Goal: Entertainment & Leisure: Browse casually

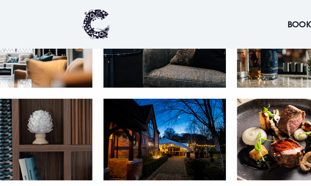
scroll to position [888, 0]
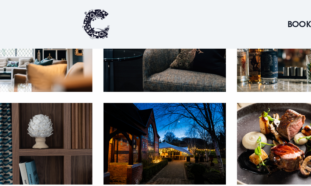
click at [159, 89] on img at bounding box center [194, 82] width 70 height 47
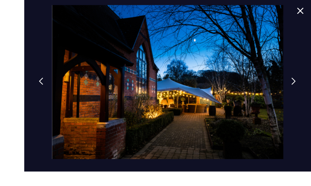
scroll to position [888, 0]
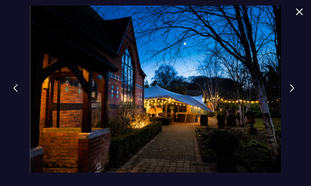
click at [18, 92] on img at bounding box center [15, 88] width 5 height 8
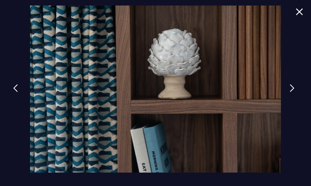
click at [14, 92] on img at bounding box center [15, 88] width 5 height 8
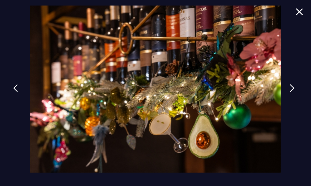
click at [15, 92] on img at bounding box center [15, 88] width 5 height 8
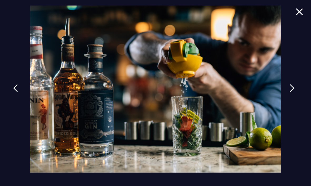
click at [13, 92] on img at bounding box center [15, 88] width 5 height 8
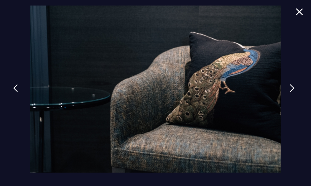
click at [13, 92] on img at bounding box center [15, 88] width 5 height 8
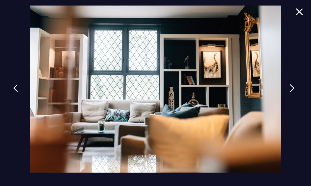
click at [14, 92] on img at bounding box center [15, 88] width 5 height 8
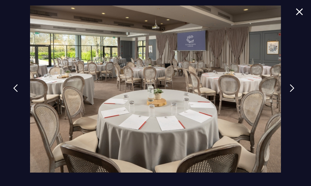
click at [15, 92] on img at bounding box center [15, 88] width 5 height 8
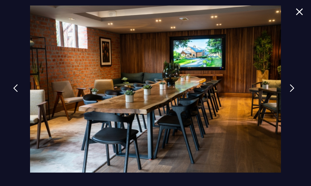
click at [17, 92] on img at bounding box center [15, 88] width 5 height 8
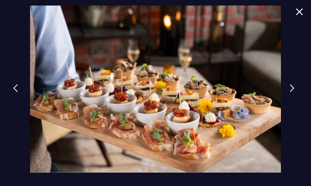
click at [13, 92] on img at bounding box center [15, 88] width 5 height 8
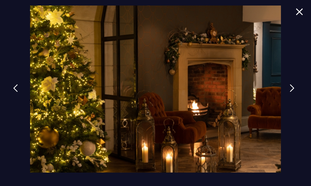
click at [17, 92] on img at bounding box center [15, 88] width 5 height 8
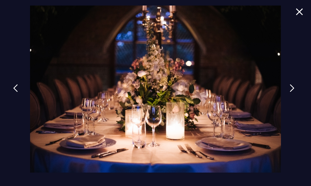
click at [14, 103] on link at bounding box center [15, 92] width 13 height 24
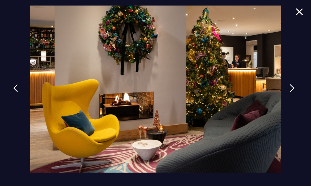
click at [16, 92] on img at bounding box center [15, 88] width 5 height 8
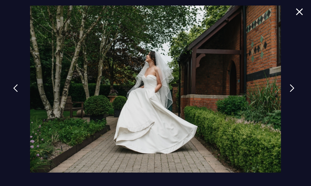
click at [15, 92] on img at bounding box center [15, 88] width 5 height 8
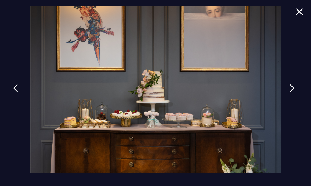
click at [17, 92] on img at bounding box center [15, 88] width 5 height 8
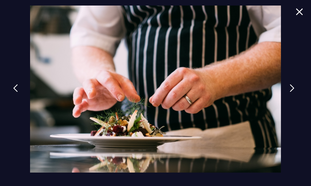
click at [15, 92] on img at bounding box center [15, 88] width 5 height 8
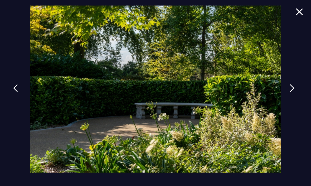
click at [16, 92] on img at bounding box center [15, 88] width 5 height 8
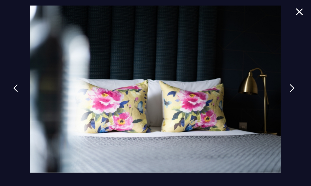
click at [17, 92] on img at bounding box center [15, 88] width 5 height 8
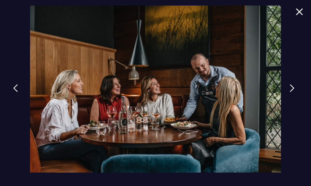
click at [16, 92] on img at bounding box center [15, 88] width 5 height 8
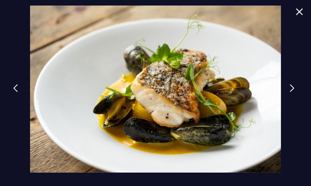
click at [17, 92] on img at bounding box center [15, 88] width 5 height 8
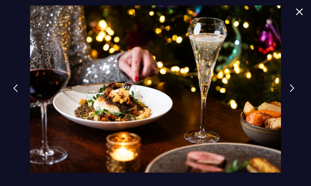
click at [16, 92] on img at bounding box center [15, 88] width 5 height 8
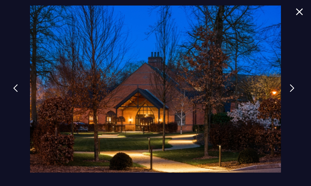
click at [17, 92] on img at bounding box center [15, 88] width 5 height 8
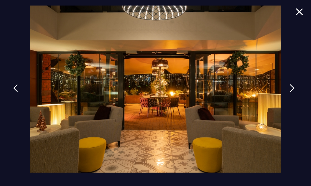
click at [17, 92] on img at bounding box center [15, 88] width 5 height 8
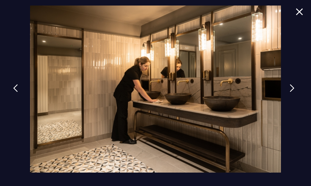
click at [16, 92] on img at bounding box center [15, 88] width 5 height 8
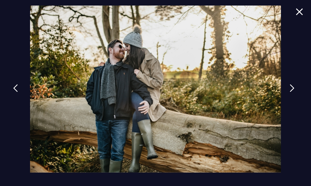
click at [16, 92] on img at bounding box center [15, 88] width 5 height 8
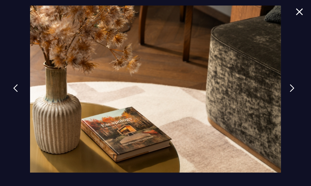
click at [16, 92] on img at bounding box center [15, 88] width 5 height 8
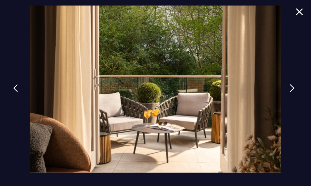
click at [16, 92] on img at bounding box center [15, 88] width 5 height 8
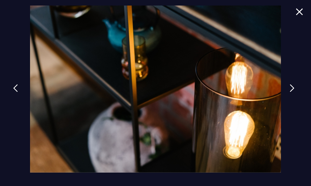
click at [15, 92] on img at bounding box center [15, 88] width 5 height 8
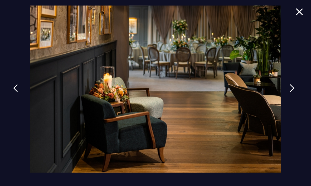
click at [18, 92] on img at bounding box center [15, 88] width 5 height 8
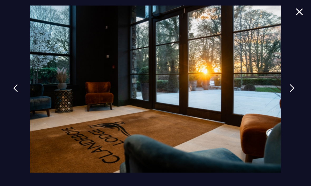
click at [17, 104] on link at bounding box center [15, 92] width 13 height 24
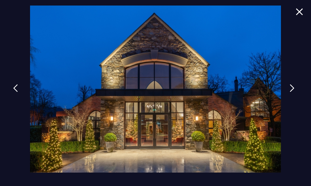
click at [17, 92] on img at bounding box center [15, 88] width 5 height 8
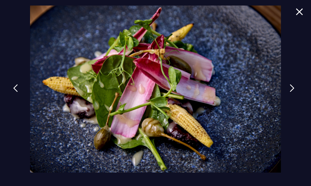
click at [18, 92] on img at bounding box center [15, 88] width 5 height 8
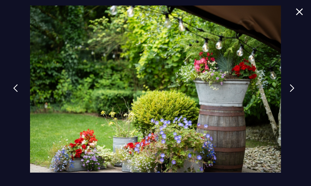
click at [15, 92] on img at bounding box center [15, 88] width 5 height 8
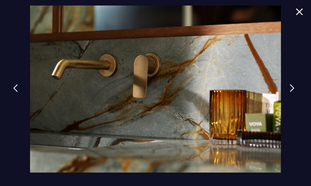
click at [15, 92] on img at bounding box center [15, 88] width 5 height 8
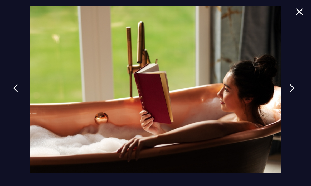
click at [16, 92] on img at bounding box center [15, 88] width 5 height 8
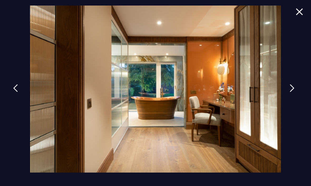
click at [14, 92] on img at bounding box center [15, 88] width 5 height 8
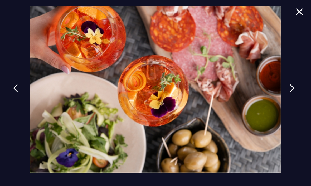
click at [16, 92] on img at bounding box center [15, 88] width 5 height 8
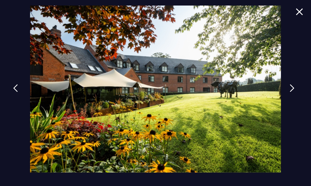
click at [16, 92] on img at bounding box center [15, 88] width 5 height 8
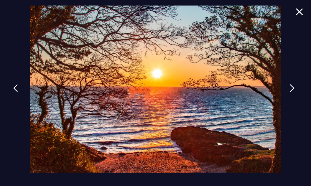
click at [16, 92] on img at bounding box center [15, 88] width 5 height 8
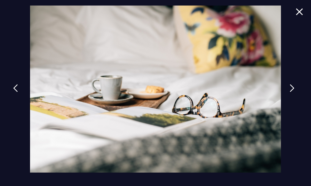
click at [17, 92] on img at bounding box center [15, 88] width 5 height 8
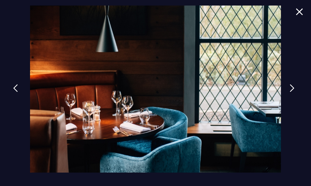
click at [18, 92] on img at bounding box center [15, 88] width 5 height 8
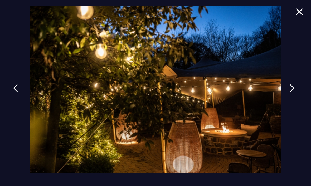
click at [16, 92] on img at bounding box center [15, 88] width 5 height 8
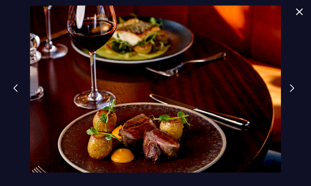
click at [17, 92] on img at bounding box center [15, 88] width 5 height 8
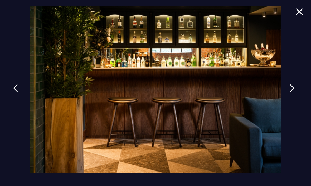
click at [17, 92] on img at bounding box center [15, 88] width 5 height 8
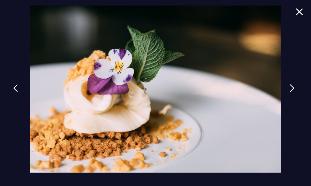
click at [18, 92] on img at bounding box center [15, 88] width 5 height 8
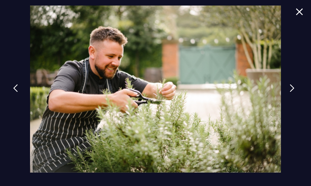
click at [16, 92] on img at bounding box center [15, 88] width 5 height 8
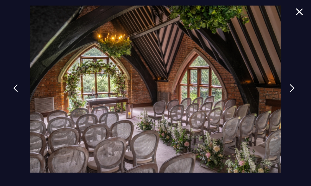
click at [17, 92] on img at bounding box center [15, 88] width 5 height 8
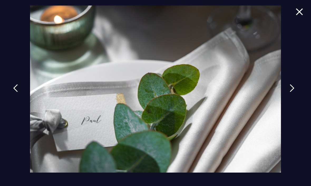
click at [15, 92] on img at bounding box center [15, 88] width 5 height 8
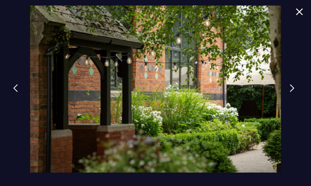
click at [15, 92] on img at bounding box center [15, 88] width 5 height 8
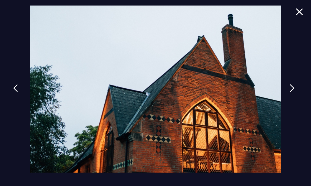
click at [15, 92] on img at bounding box center [15, 88] width 5 height 8
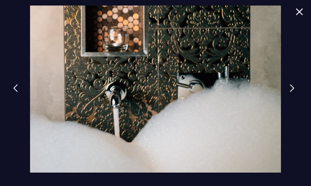
click at [16, 92] on img at bounding box center [15, 88] width 5 height 8
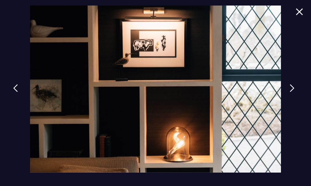
click at [14, 92] on img at bounding box center [15, 88] width 5 height 8
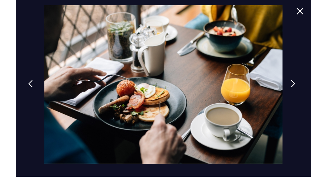
scroll to position [886, 0]
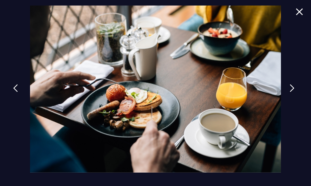
click at [18, 92] on img at bounding box center [15, 88] width 5 height 8
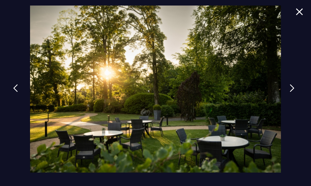
click at [17, 92] on img at bounding box center [15, 88] width 5 height 8
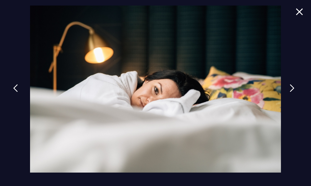
click at [16, 92] on img at bounding box center [15, 88] width 5 height 8
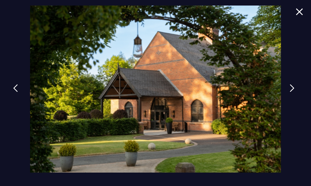
click at [18, 92] on img at bounding box center [15, 88] width 5 height 8
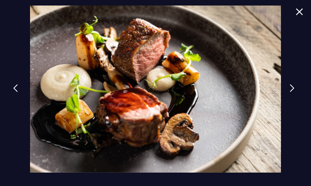
click at [18, 92] on img at bounding box center [15, 88] width 5 height 8
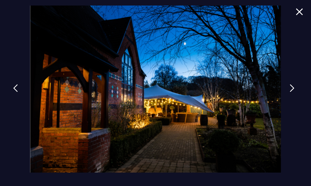
click at [16, 92] on img at bounding box center [15, 88] width 5 height 8
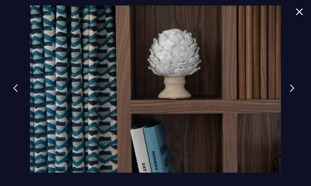
click at [17, 92] on img at bounding box center [15, 88] width 5 height 8
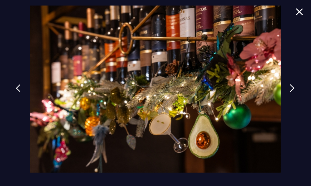
click at [297, 15] on img at bounding box center [299, 11] width 7 height 7
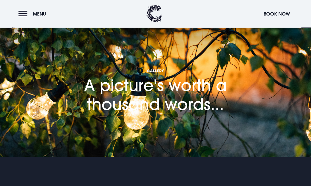
scroll to position [0, 0]
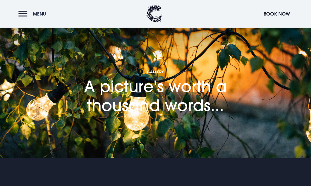
click at [25, 16] on button "Menu" at bounding box center [33, 13] width 30 height 11
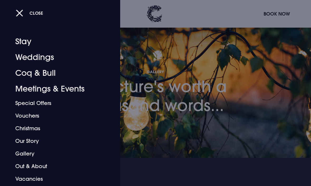
click at [21, 43] on link "Stay" at bounding box center [56, 42] width 83 height 16
